Goal: Task Accomplishment & Management: Manage account settings

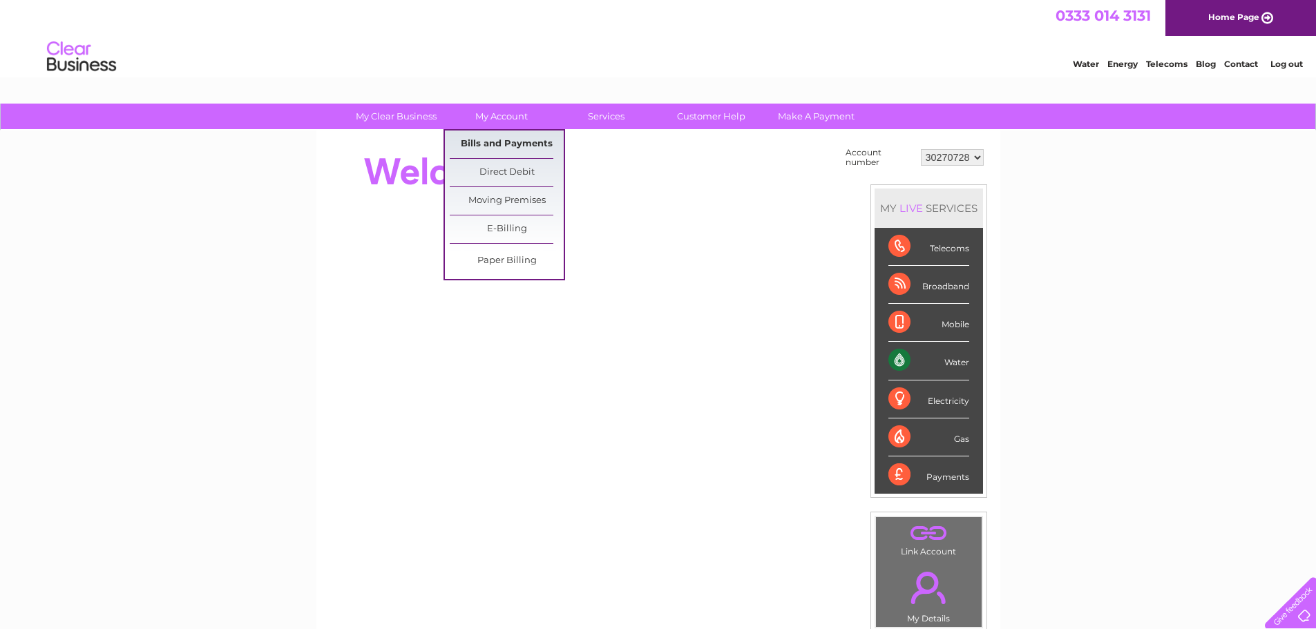
click at [515, 132] on link "Bills and Payments" at bounding box center [507, 145] width 114 height 28
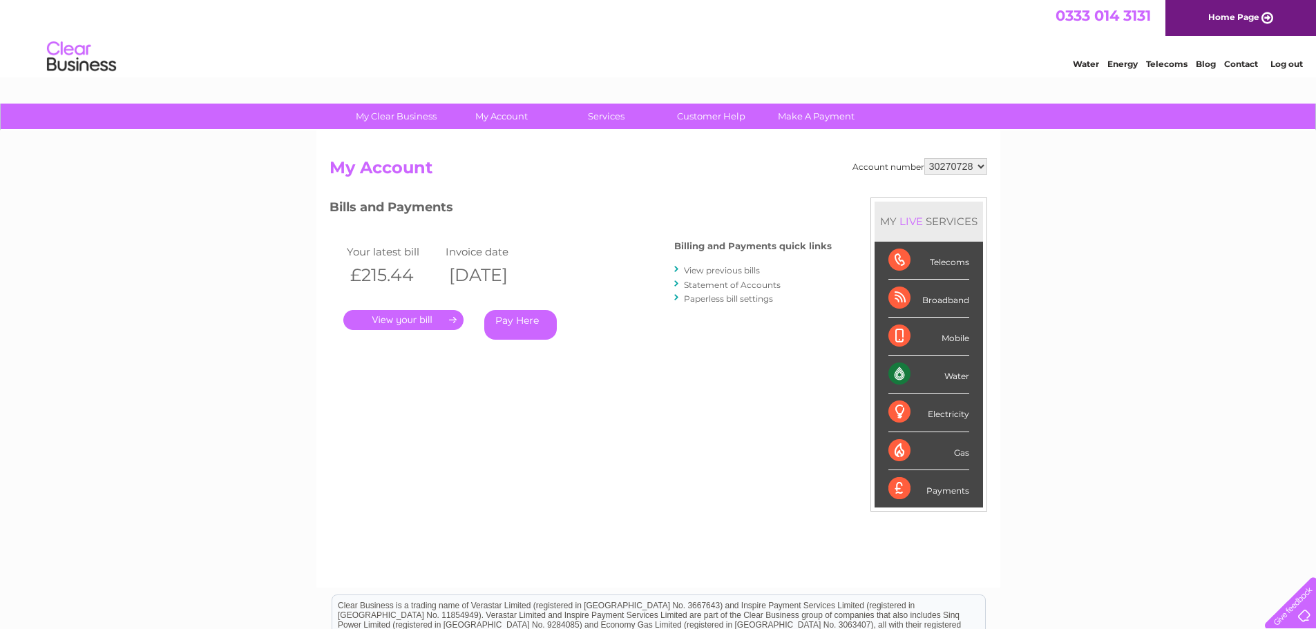
click at [441, 314] on link "." at bounding box center [403, 320] width 120 height 20
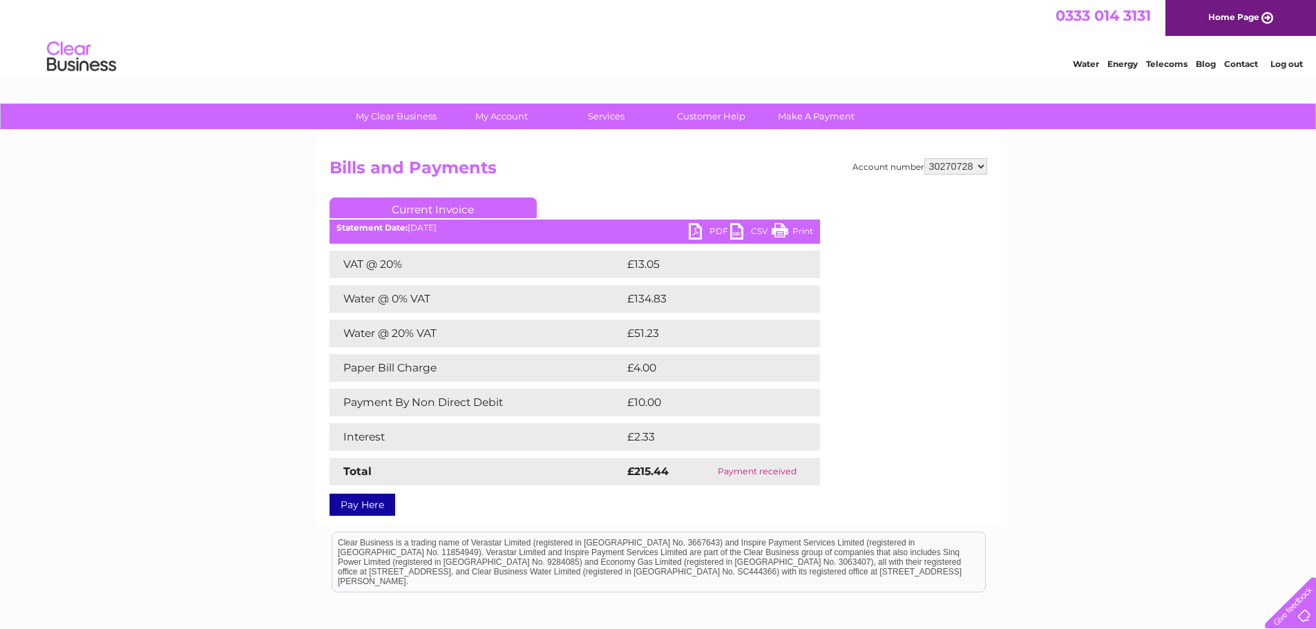
click at [706, 233] on link "PDF" at bounding box center [709, 233] width 41 height 20
